Goal: Task Accomplishment & Management: Manage account settings

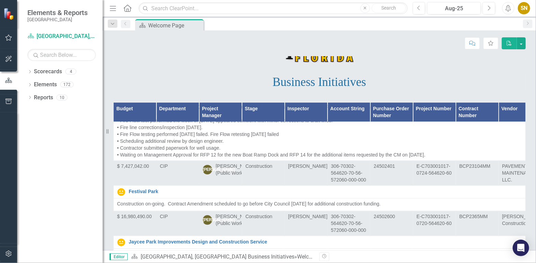
scroll to position [855, 0]
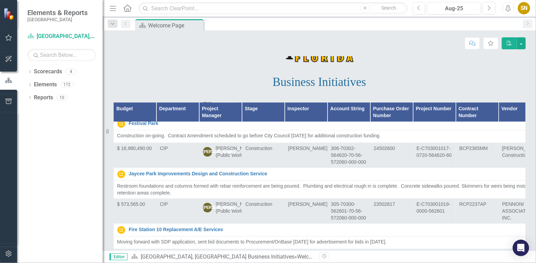
drag, startPoint x: 118, startPoint y: 147, endPoint x: 346, endPoint y: 192, distance: 232.6
click at [346, 90] on p "The park grand opening was held on [DATE]. We are currently working on a resolu…" at bounding box center [348, 62] width 463 height 55
drag, startPoint x: 114, startPoint y: 144, endPoint x: 401, endPoint y: 208, distance: 294.2
drag, startPoint x: 430, startPoint y: 193, endPoint x: 226, endPoint y: 138, distance: 210.9
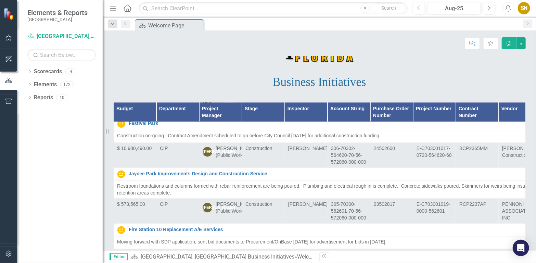
click at [229, 92] on td "The park grand opening was held on [DATE]. We are currently working on a resolu…" at bounding box center [349, 62] width 470 height 59
click at [160, 90] on p "The park grand opening was held on [DATE]. We are currently working on a resolu…" at bounding box center [348, 62] width 463 height 55
click at [129, 90] on p "The park grand opening was held on [DATE]. We are currently working on a resolu…" at bounding box center [348, 62] width 463 height 55
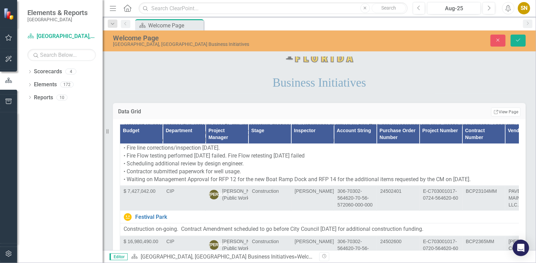
click at [120, 48] on td "$ 3,200,000.00" at bounding box center [141, 39] width 43 height 18
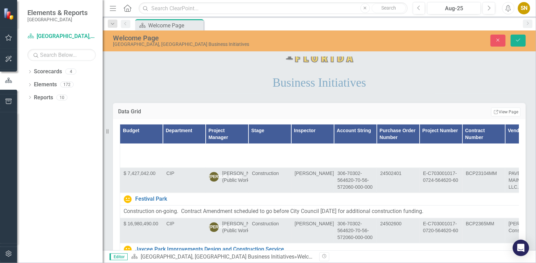
type textarea "<p>The park grand opening was held on [DATE]. We are currently working on a res…"
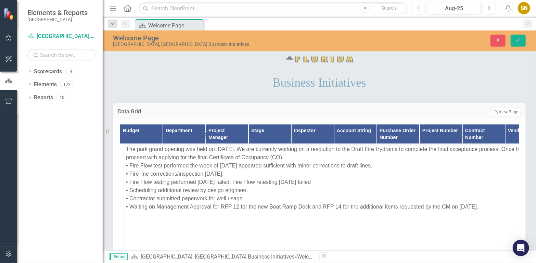
scroll to position [0, 0]
drag, startPoint x: 124, startPoint y: 167, endPoint x: 426, endPoint y: 171, distance: 302.1
click at [405, 83] on p "Project under construction at 96% complete. Liquidated damages began after [DAT…" at bounding box center [355, 75] width 463 height 16
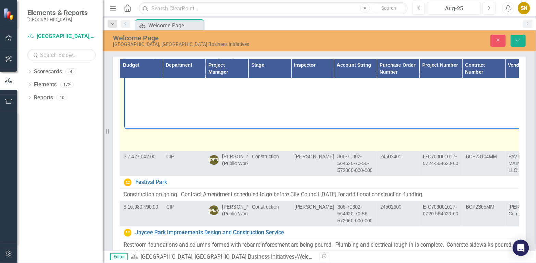
scroll to position [929, 0]
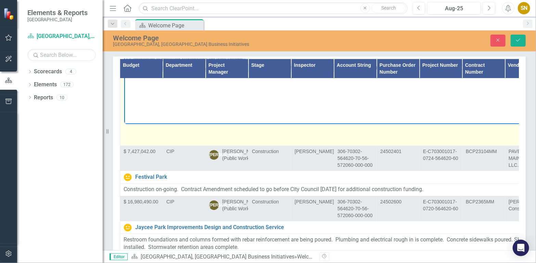
drag, startPoint x: 125, startPoint y: 10, endPoint x: 496, endPoint y: 77, distance: 376.6
click at [496, 77] on body "The park grand opening was held on [DATE]. We are currently working on a resolu…" at bounding box center [355, 55] width 462 height 103
